Goal: Browse casually

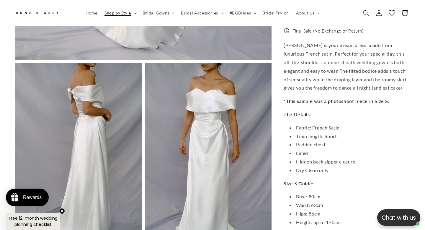
scroll to position [0, 287]
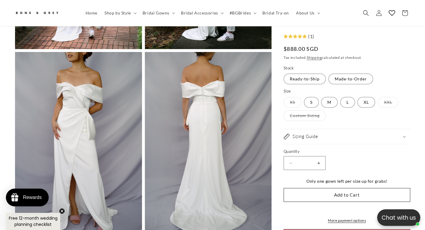
scroll to position [0, 287]
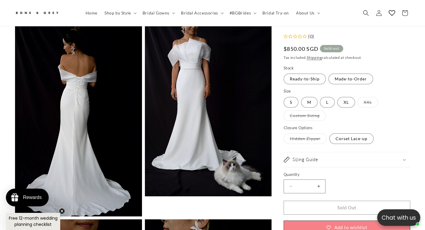
scroll to position [0, 287]
